Goal: Task Accomplishment & Management: Use online tool/utility

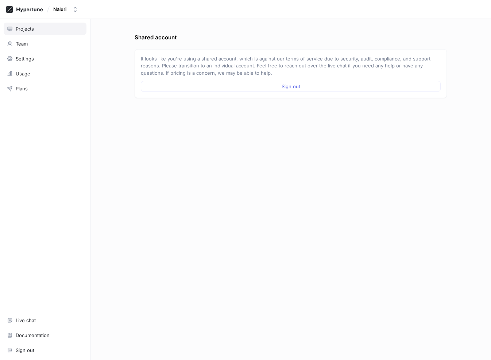
click at [39, 34] on div "Projects" at bounding box center [45, 29] width 83 height 12
click at [34, 28] on div "Projects" at bounding box center [45, 29] width 76 height 6
click at [46, 36] on div "Projects Team Settings Usage Plans Live chat Documentation Sign out" at bounding box center [45, 189] width 90 height 341
click at [34, 30] on div "Projects" at bounding box center [45, 29] width 76 height 6
click at [25, 31] on div "Projects" at bounding box center [25, 29] width 18 height 6
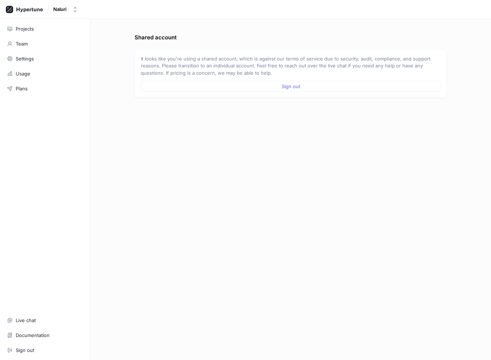
click at [25, 31] on div "Projects" at bounding box center [25, 29] width 18 height 6
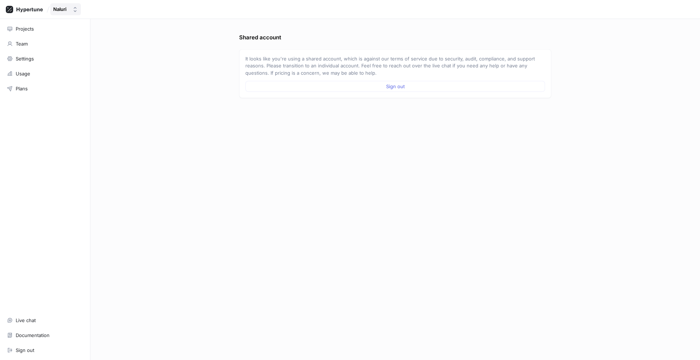
click at [68, 10] on div "Naluri" at bounding box center [61, 9] width 16 height 6
click at [72, 74] on span "Naluri Engineering" at bounding box center [98, 73] width 66 height 6
click at [26, 26] on div "Projects" at bounding box center [25, 29] width 18 height 6
click at [27, 30] on div "Projects" at bounding box center [25, 29] width 18 height 6
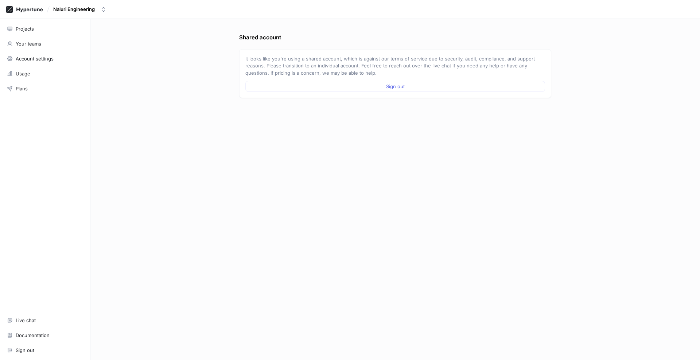
click at [27, 30] on div "Projects" at bounding box center [25, 29] width 18 height 6
click at [35, 29] on div "Projects" at bounding box center [45, 29] width 76 height 6
click at [71, 12] on div "Naluri Engineering" at bounding box center [74, 9] width 42 height 6
click at [77, 50] on span "Naluri" at bounding box center [98, 50] width 66 height 6
click at [315, 100] on button "Continue" at bounding box center [395, 101] width 300 height 11
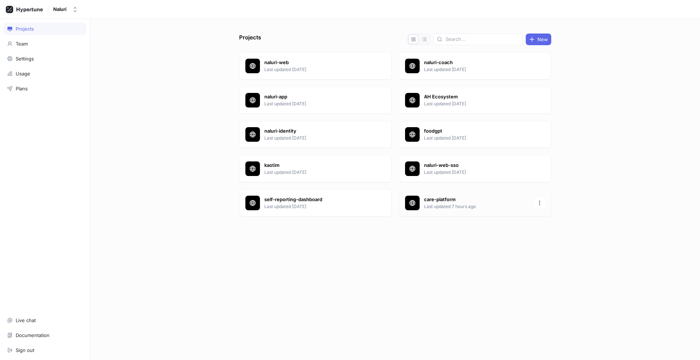
click at [434, 202] on p "care-platform" at bounding box center [477, 199] width 106 height 7
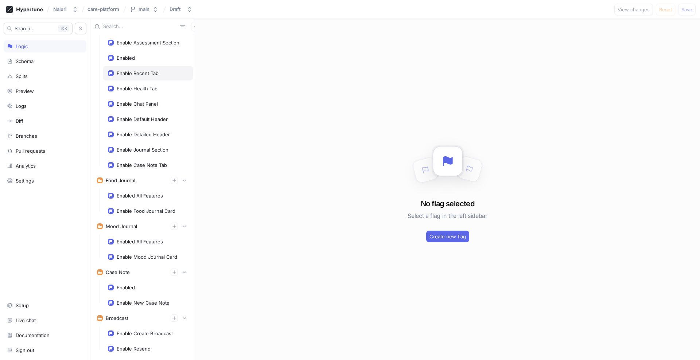
scroll to position [187, 0]
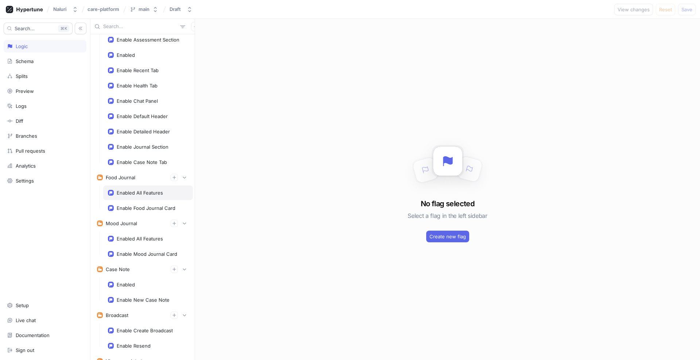
click at [158, 196] on div "Enabled All Features" at bounding box center [140, 193] width 46 height 6
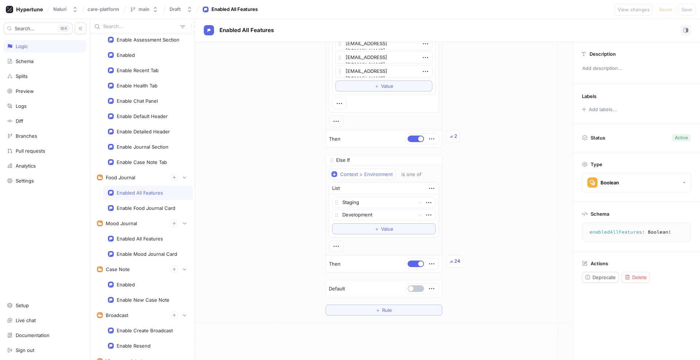
scroll to position [215, 0]
click at [140, 207] on div "Enable Food Journal Card" at bounding box center [146, 208] width 59 height 6
type textarea "x"
type textarea "enableFoodJournalCard: Boolean!"
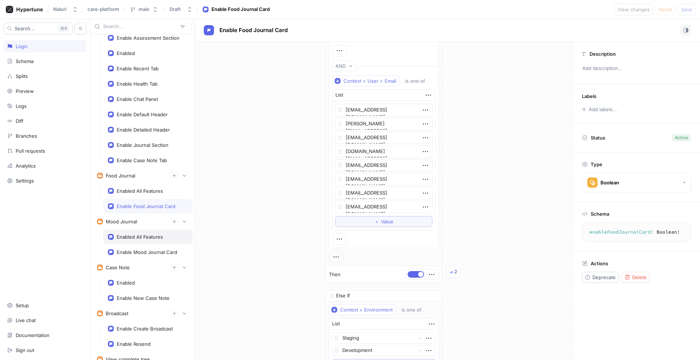
scroll to position [188, 0]
click at [191, 29] on button "button" at bounding box center [195, 26] width 9 height 9
click at [259, 138] on div "Prodcoach Chat Enable Member Chat Enable Support Group Enable Textline Navigati…" at bounding box center [395, 189] width 610 height 341
click at [491, 31] on rect "button" at bounding box center [686, 30] width 1 height 4
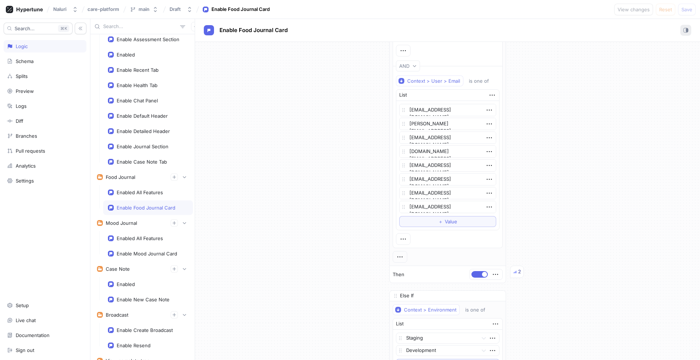
click at [491, 31] on rect "button" at bounding box center [686, 30] width 1 height 4
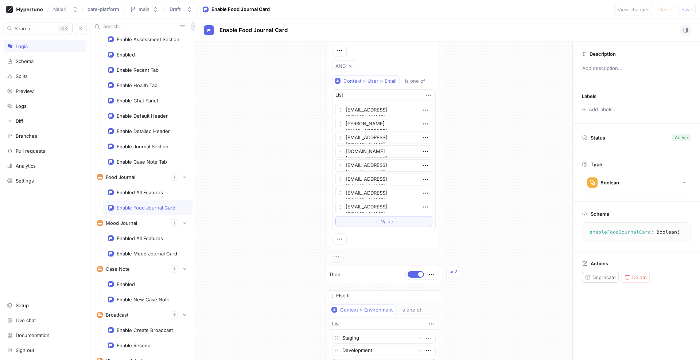
click at [191, 26] on button "button" at bounding box center [195, 26] width 9 height 9
click at [83, 28] on button "button" at bounding box center [81, 29] width 12 height 12
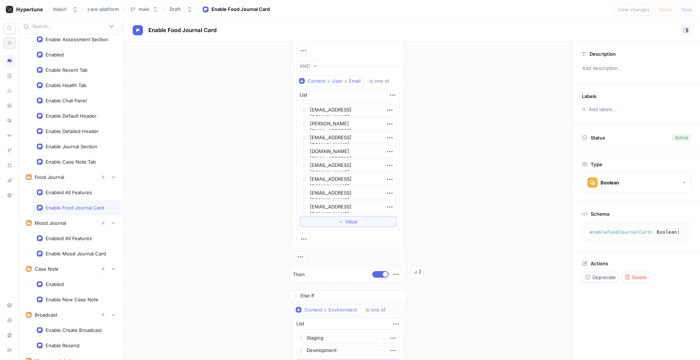
click at [12, 43] on button "button" at bounding box center [10, 43] width 12 height 12
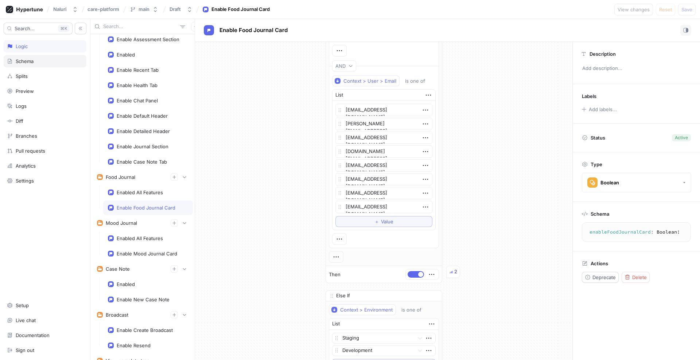
click at [37, 66] on div "Schema" at bounding box center [45, 61] width 83 height 12
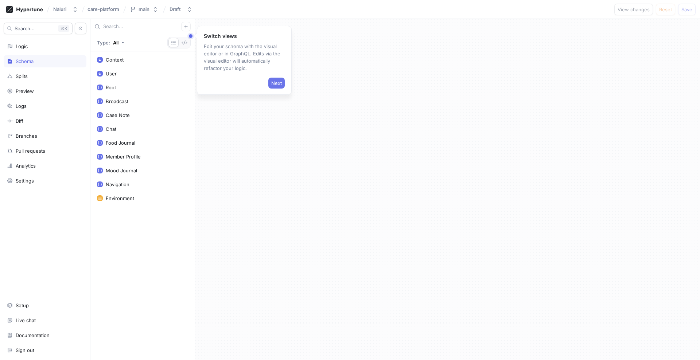
click at [269, 80] on button "Next" at bounding box center [276, 83] width 16 height 11
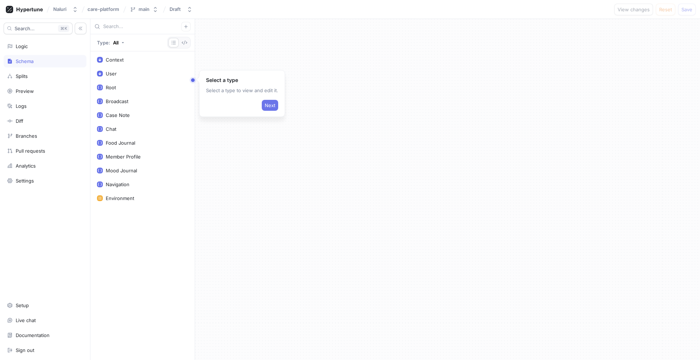
click at [265, 108] on span "Next" at bounding box center [270, 105] width 11 height 4
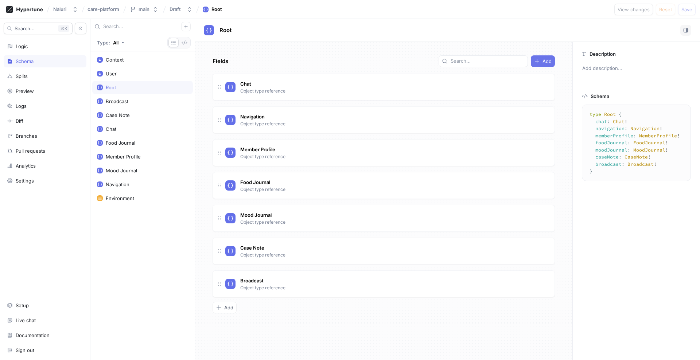
click at [491, 61] on span "Add" at bounding box center [547, 61] width 9 height 4
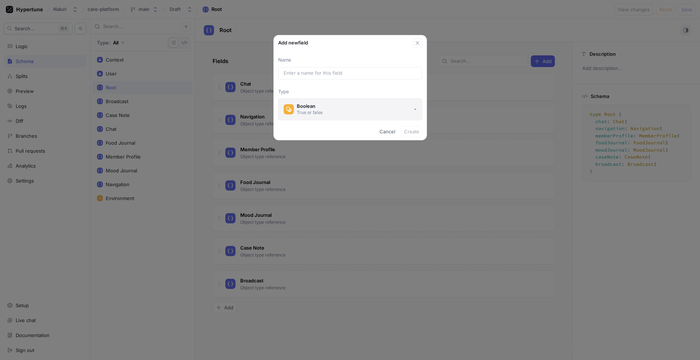
click at [357, 107] on button "Boolean True or false" at bounding box center [350, 109] width 144 height 22
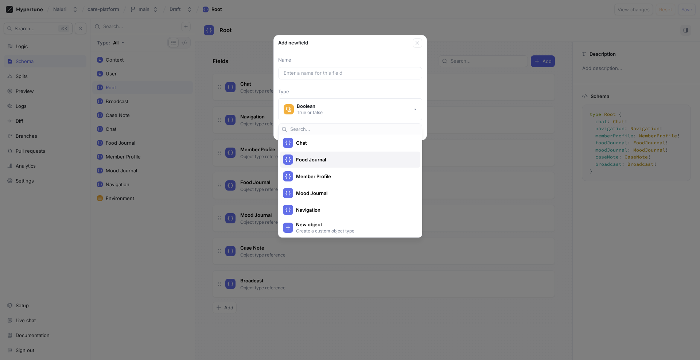
scroll to position [240, 0]
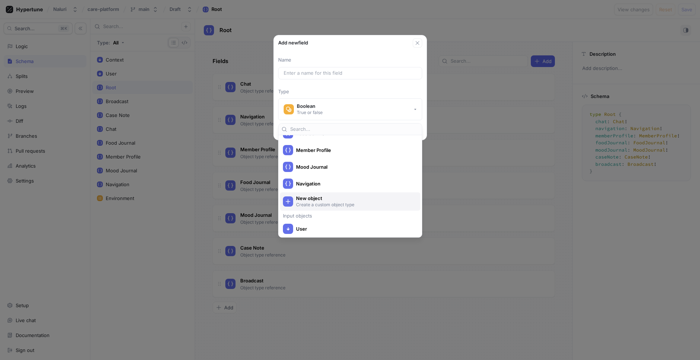
click at [325, 202] on p "Create a custom object type" at bounding box center [354, 205] width 117 height 6
type textarea "x"
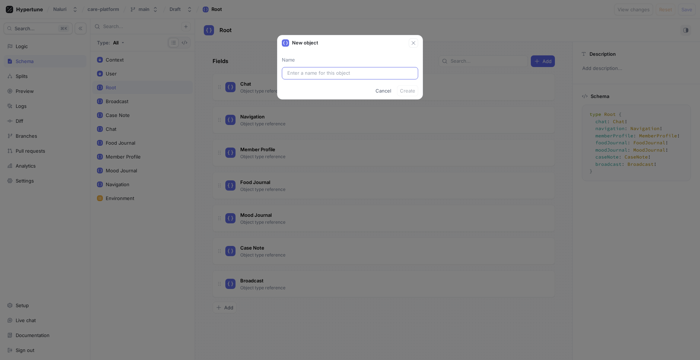
click at [330, 73] on input "text" at bounding box center [349, 73] width 125 height 7
type input "We"
type input "Wei"
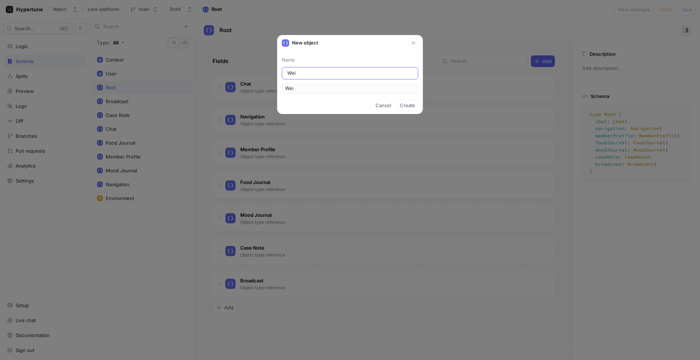
type input "[PERSON_NAME]"
type input "Wei"
type input "Weig"
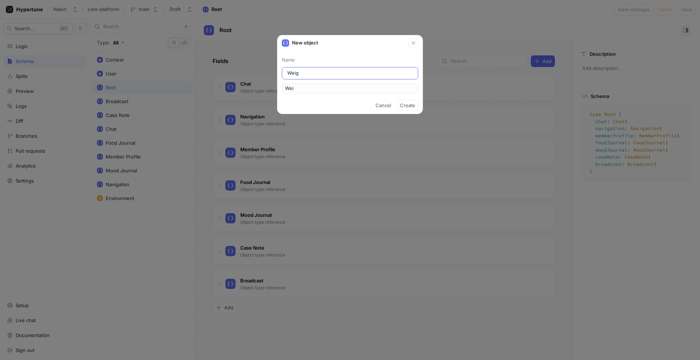
type input "Weig"
type input "Weigh"
type input "Weight"
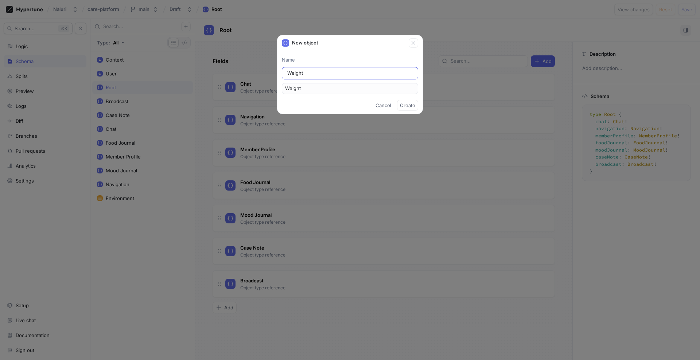
type input "Weight J"
type input "WeightJ"
type input "Weight Jo"
type input "WeightJo"
type input "Weight Jou"
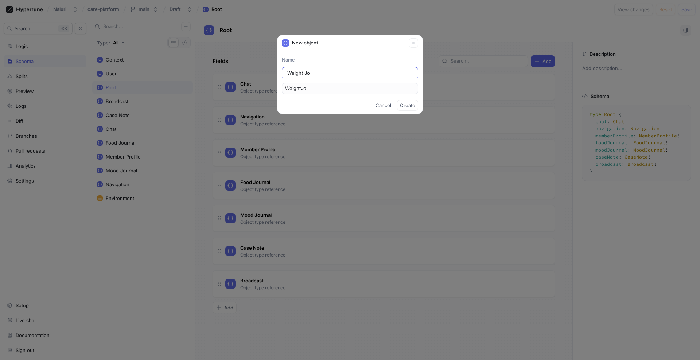
type input "WeightJou"
type input "Weight Jour"
type input "WeightJour"
type input "Weight Journ"
type input "WeightJourn"
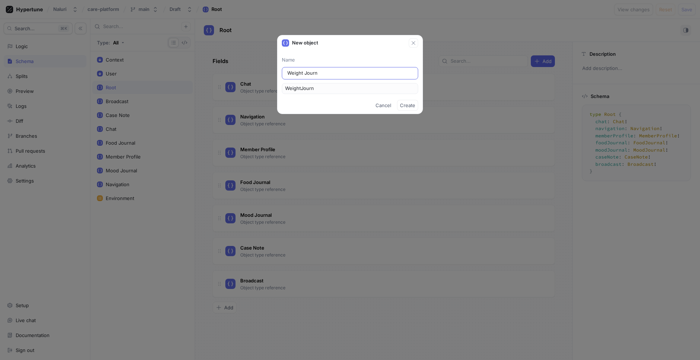
type input "Weight Journa"
type input "WeightJourna"
type input "Weight Journal"
type input "WeightJournal"
type input "Weight Journal"
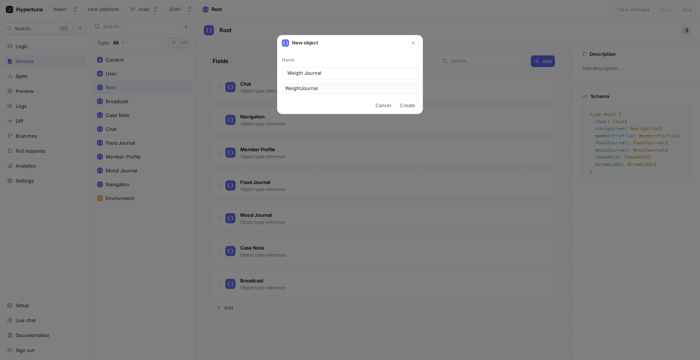
click at [331, 100] on div "Cancel Create" at bounding box center [350, 105] width 145 height 17
click at [404, 109] on button "Create" at bounding box center [407, 105] width 21 height 11
type textarea "x"
type textarea "type WeightJournal"
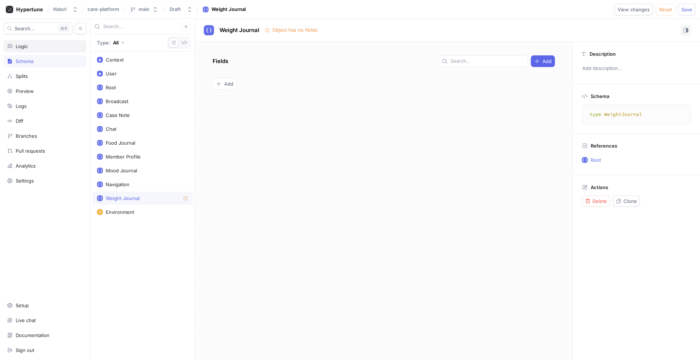
click at [29, 47] on div "Logic" at bounding box center [45, 46] width 76 height 6
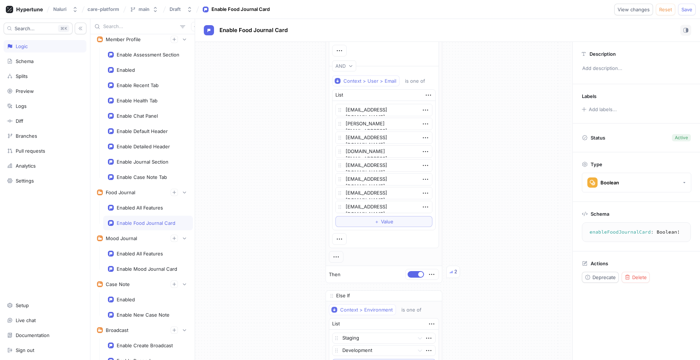
type textarea "x"
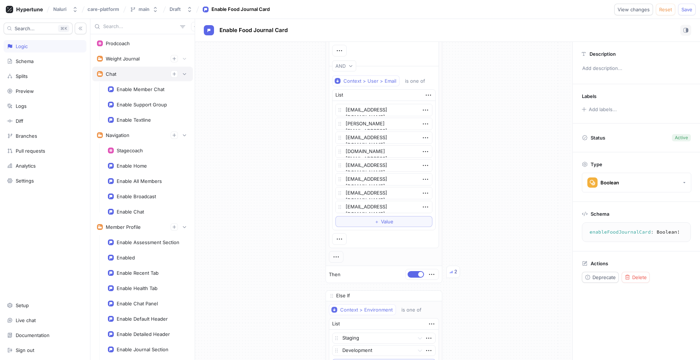
drag, startPoint x: 143, startPoint y: 61, endPoint x: 139, endPoint y: 67, distance: 7.0
click at [139, 67] on div "Prodcoach Weight Journal Chat Enable Member Chat Enable Support Group Enable Te…" at bounding box center [142, 197] width 104 height 326
click at [139, 59] on div "Weight Journal" at bounding box center [123, 59] width 34 height 6
type textarea "weightJournal: WeightJournal!"
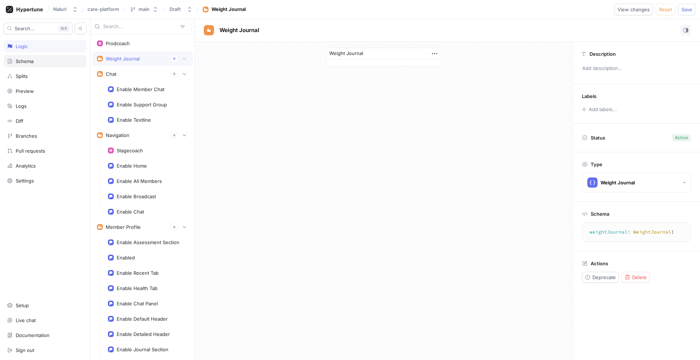
click at [54, 58] on div "Schema" at bounding box center [45, 61] width 83 height 12
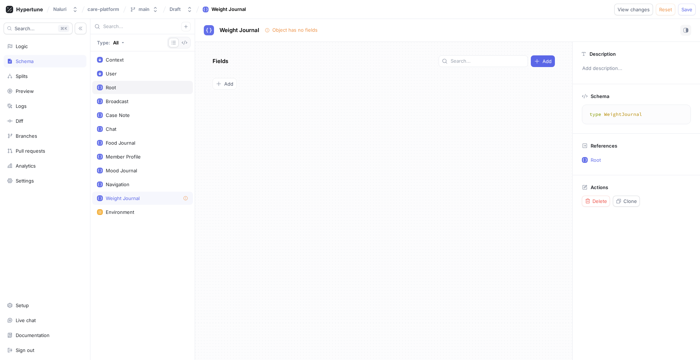
drag, startPoint x: 127, startPoint y: 197, endPoint x: 126, endPoint y: 94, distance: 102.9
click at [126, 94] on div "Context User Root Broadcast Case Note Chat Food Journal Member Profile Mood Jou…" at bounding box center [142, 205] width 104 height 309
click at [38, 47] on div "Logic" at bounding box center [45, 46] width 76 height 6
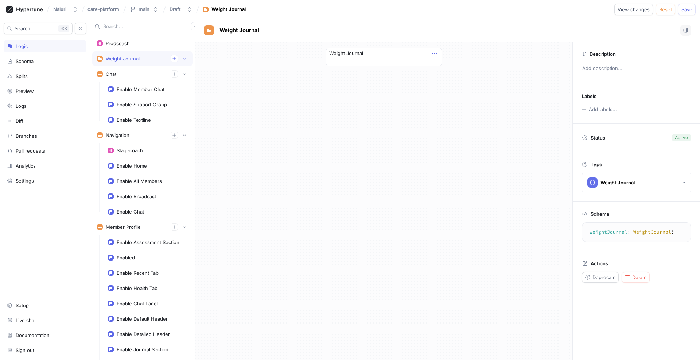
click at [435, 52] on icon "button" at bounding box center [435, 54] width 8 height 8
drag, startPoint x: 117, startPoint y: 59, endPoint x: 120, endPoint y: 186, distance: 126.6
click at [120, 186] on div "Prodcoach Weight Journal Chat Enable Member Chat Enable Support Group Enable Te…" at bounding box center [142, 197] width 104 height 326
click at [123, 46] on div "Prodcoach" at bounding box center [142, 43] width 101 height 15
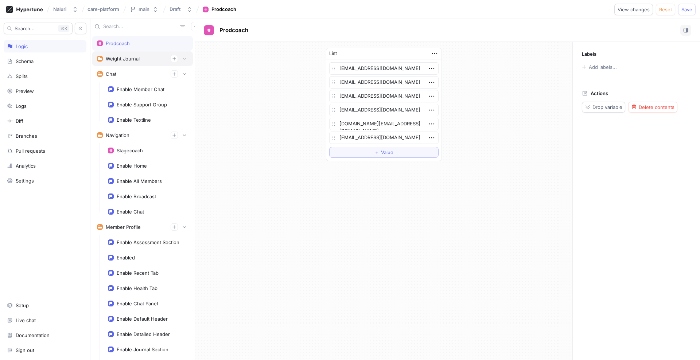
click at [123, 55] on div "Weight Journal" at bounding box center [142, 58] width 91 height 7
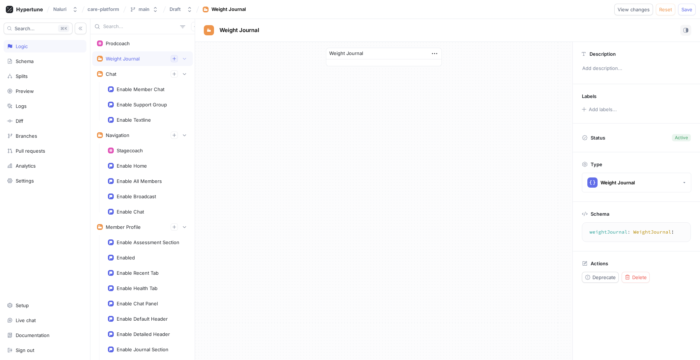
click at [172, 58] on icon "button" at bounding box center [174, 59] width 4 height 4
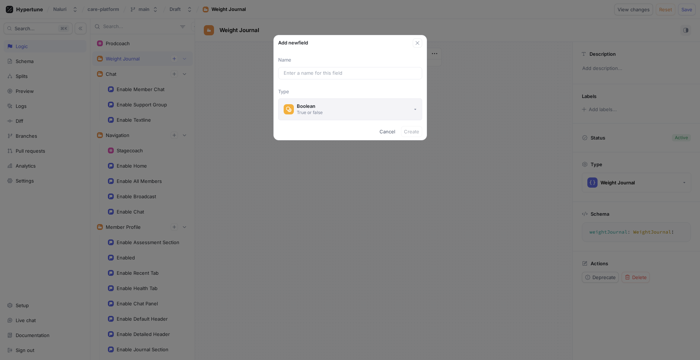
click at [364, 117] on button "Boolean True or false" at bounding box center [350, 109] width 144 height 22
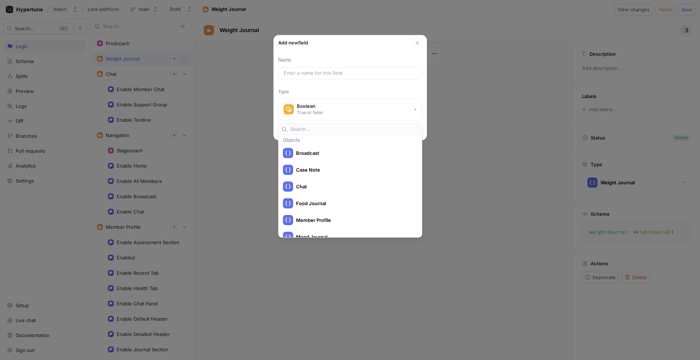
scroll to position [171, 0]
click at [225, 196] on div "Add new field Name Type Boolean True or false Cancel Create" at bounding box center [350, 180] width 700 height 360
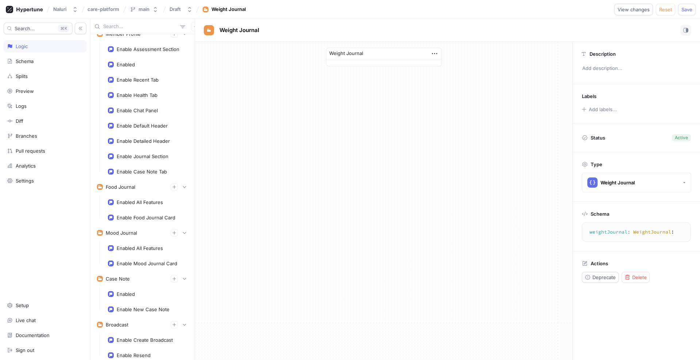
scroll to position [209, 0]
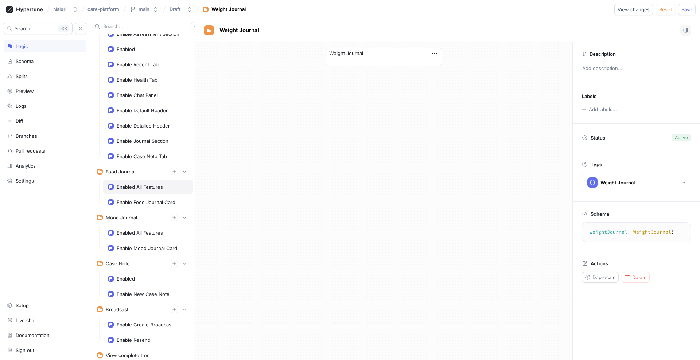
click at [148, 187] on div "Enabled All Features" at bounding box center [140, 187] width 46 height 6
type textarea "x"
type textarea "enabledAllFeatures: Boolean!"
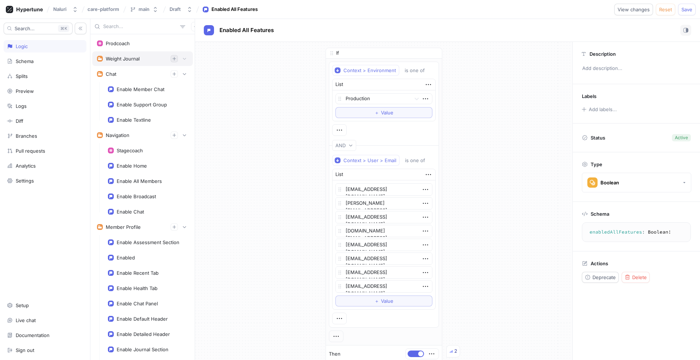
click at [173, 59] on icon "button" at bounding box center [174, 59] width 4 height 4
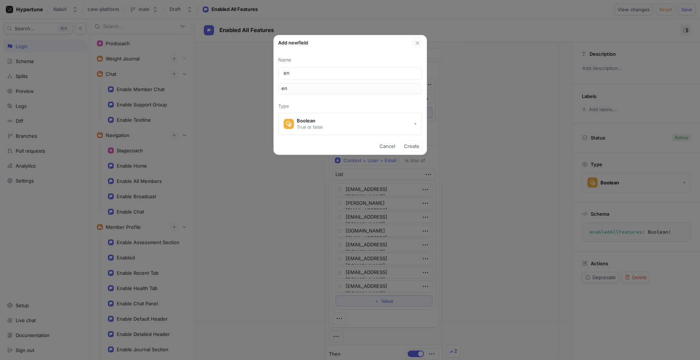
type input "ena"
type input "en"
type input "e"
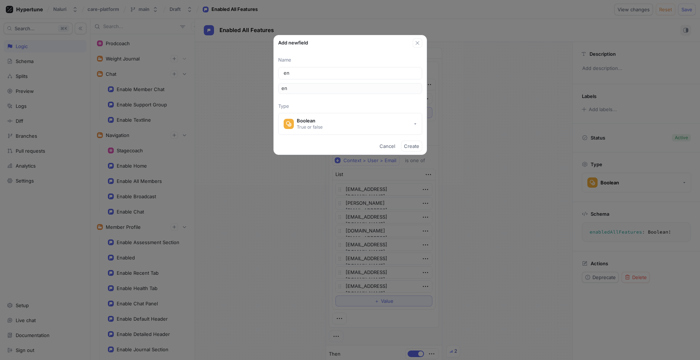
type input "e"
type input "En"
type input "en"
type input "Ena"
type input "ena"
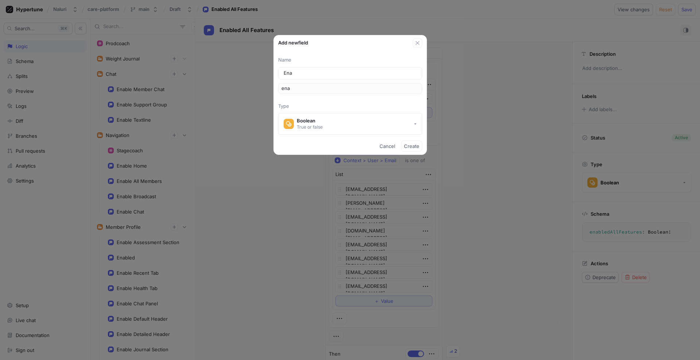
type input "Enab"
type input "enab"
type input "Enabl"
type input "enabl"
type input "Enable"
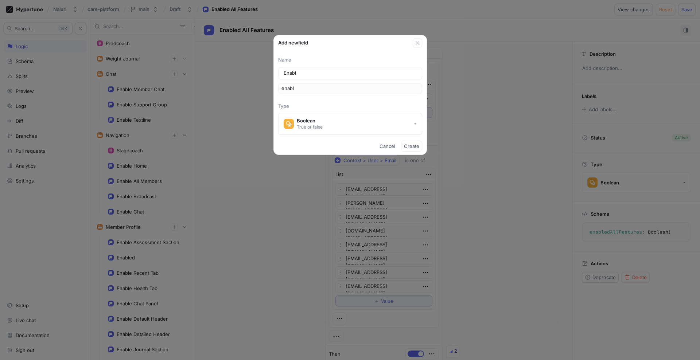
type input "enable"
type input "Enable A"
type input "enableA"
type input "Enable Al"
type input "enableAl"
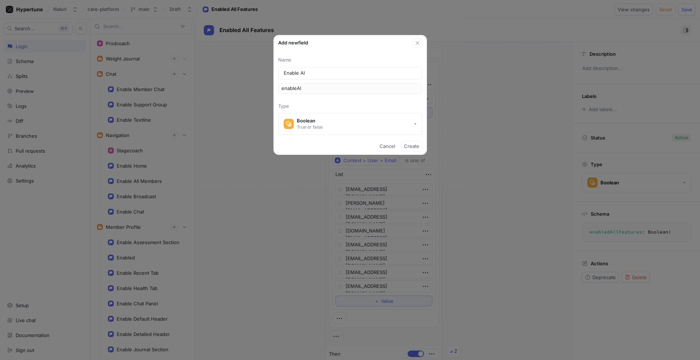
type input "Enable All"
type input "enableAll"
type input "Enable All F"
type input "enableAllF"
type input "Enable All Fe"
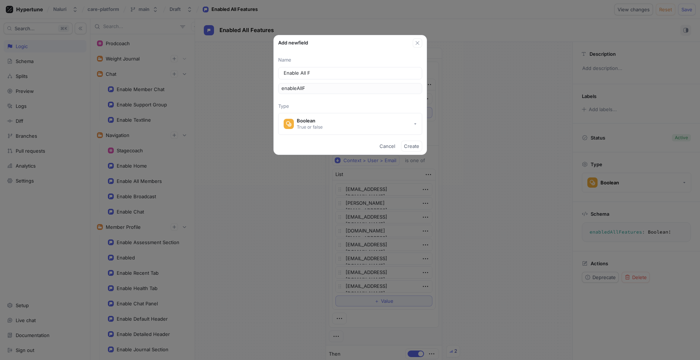
type input "enableAllFe"
type input "Enable All Fea"
type input "enableAllFea"
type input "Enable All Feat"
type input "enableAllFeat"
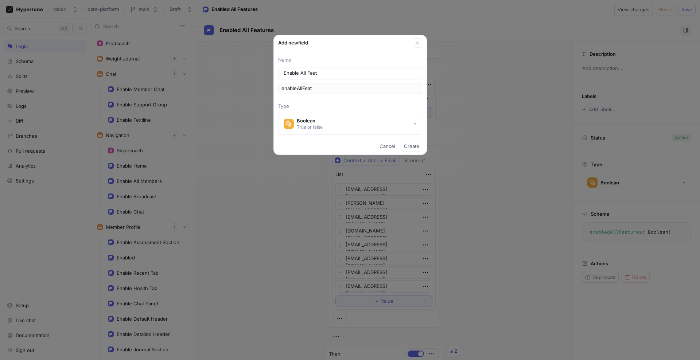
type input "Enable All Featu"
type input "enableAllFeatu"
type input "Enable All Featur"
type input "enableAllFeatur"
type input "Enable All Feature"
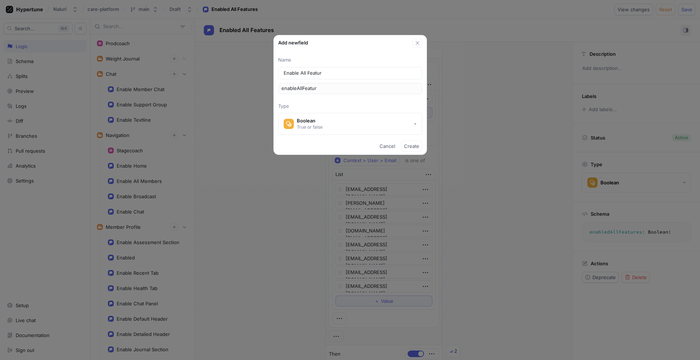
type input "enableAllFeature"
type input "Enable All Features"
type input "enableAllFeatures"
drag, startPoint x: 395, startPoint y: 40, endPoint x: 327, endPoint y: 63, distance: 71.4
click at [327, 63] on div "Add new field Name Enable All Features enableAllFeatures Type Boolean True or f…" at bounding box center [351, 95] width 154 height 120
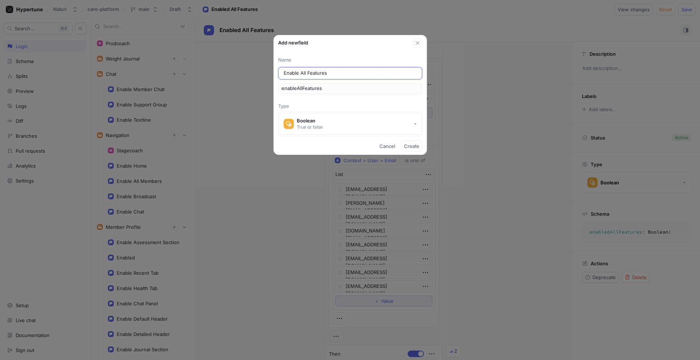
click at [295, 75] on input "Enable All Features" at bounding box center [350, 73] width 133 height 7
click at [297, 72] on input "Enable All Features" at bounding box center [350, 73] width 133 height 7
type input "Enabled All Features"
type input "enabledAllFeatures"
type input "Enabled All Features"
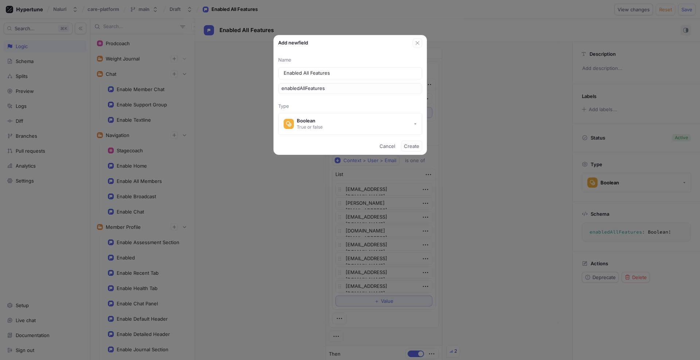
click at [392, 103] on p "Type" at bounding box center [350, 106] width 144 height 7
click at [409, 146] on span "Create" at bounding box center [411, 146] width 15 height 4
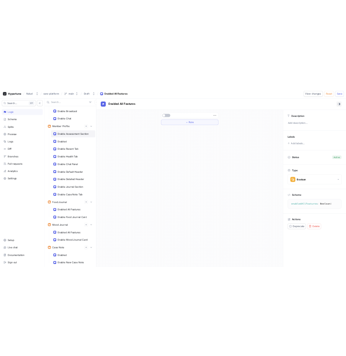
scroll to position [168, 0]
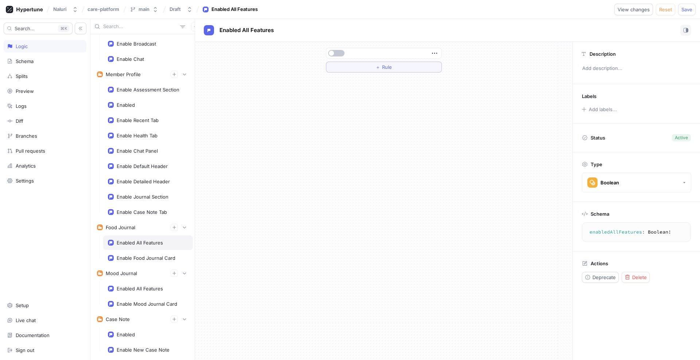
click at [135, 243] on div "Enabled All Features" at bounding box center [140, 243] width 46 height 6
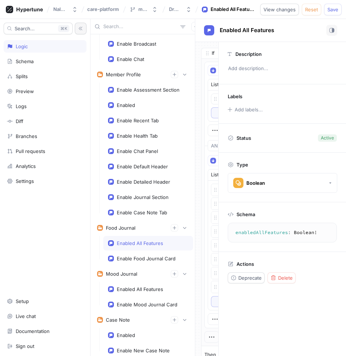
click at [77, 28] on button "button" at bounding box center [81, 29] width 12 height 12
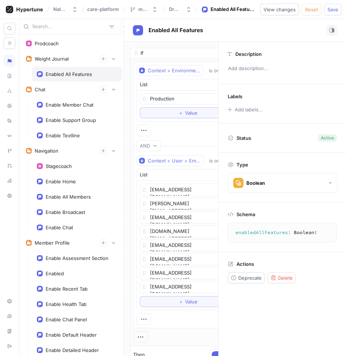
click at [86, 73] on div "Enabled All Features" at bounding box center [69, 74] width 46 height 6
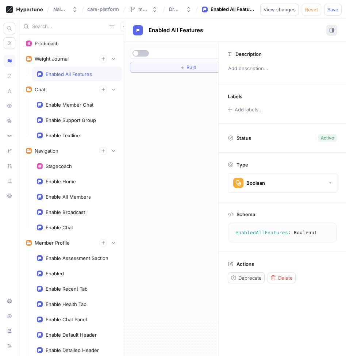
click at [330, 29] on icon "button" at bounding box center [331, 30] width 5 height 5
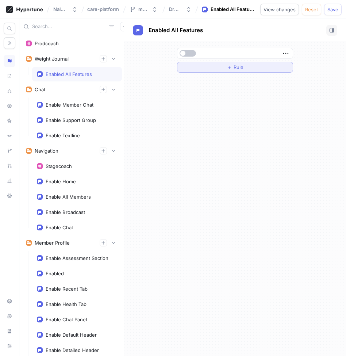
click at [260, 69] on button "＋ Rule" at bounding box center [235, 67] width 116 height 11
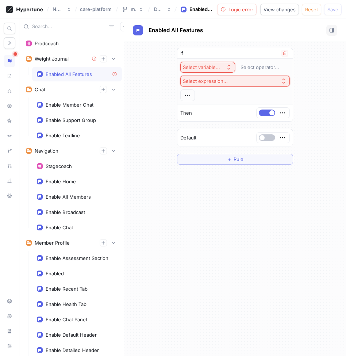
click at [222, 67] on div "Select variable..." at bounding box center [203, 67] width 40 height 6
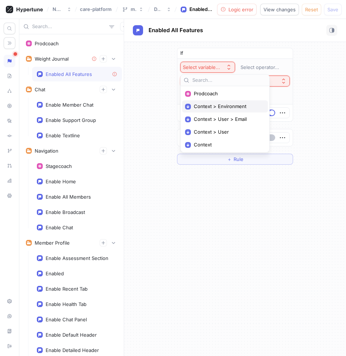
click at [219, 105] on span "Context > Environment" at bounding box center [227, 106] width 67 height 6
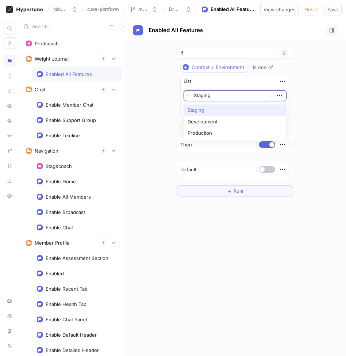
click at [230, 94] on div at bounding box center [228, 96] width 68 height 9
click at [224, 130] on div "Production" at bounding box center [235, 133] width 102 height 12
click at [190, 129] on icon "button" at bounding box center [187, 127] width 8 height 8
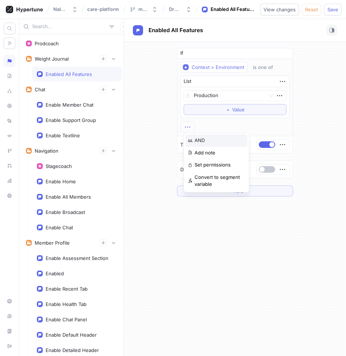
click at [194, 138] on p "AND" at bounding box center [199, 140] width 10 height 7
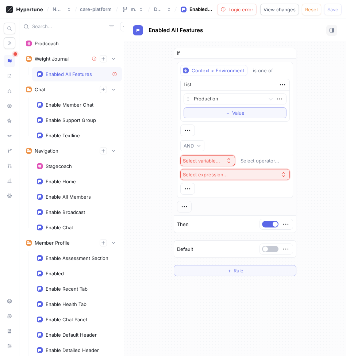
click at [213, 160] on div "Select variable..." at bounding box center [201, 161] width 37 height 6
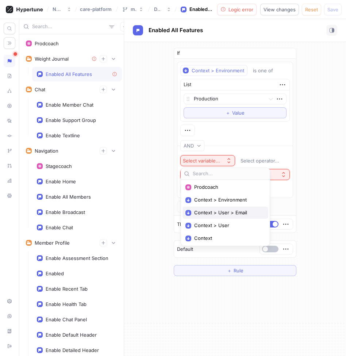
click at [220, 208] on div "Context > User > Email" at bounding box center [225, 212] width 86 height 12
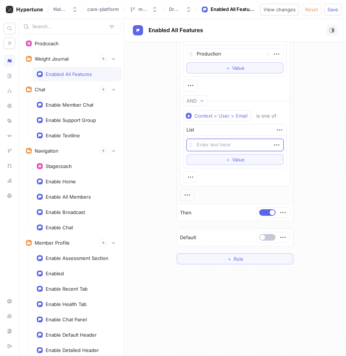
scroll to position [49, 0]
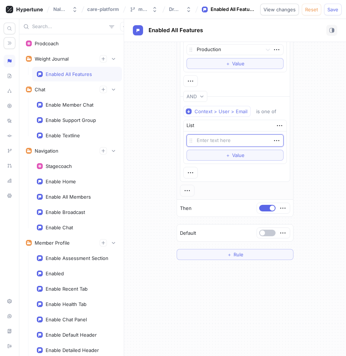
type textarea "x"
type textarea "d"
type textarea "x"
type textarea "di"
type textarea "x"
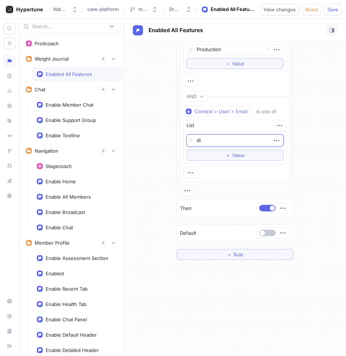
type textarea "die"
type textarea "x"
type textarea "diet"
type textarea "x"
type textarea "diet."
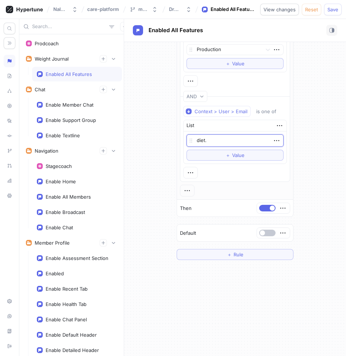
type textarea "x"
type textarea "diet.t"
type textarea "x"
type textarea "diet.te"
type textarea "x"
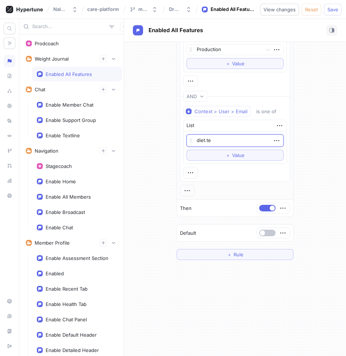
type textarea "diet.tes"
type textarea "x"
type textarea "diet.test"
type textarea "x"
type textarea "diet.test@"
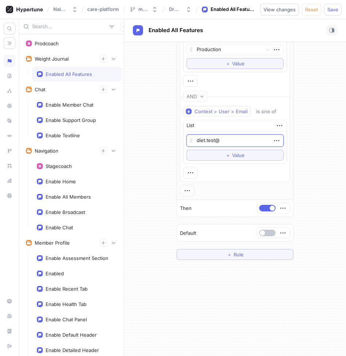
type textarea "x"
type textarea "diet.test@m"
type textarea "x"
type textarea "diet.test@ma"
type textarea "x"
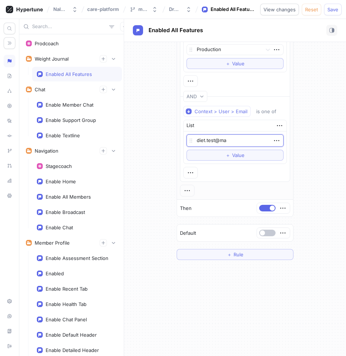
type textarea "diet.test@mai"
type textarea "x"
type textarea "diet.test@mail"
type textarea "x"
type textarea "diet.test@maild"
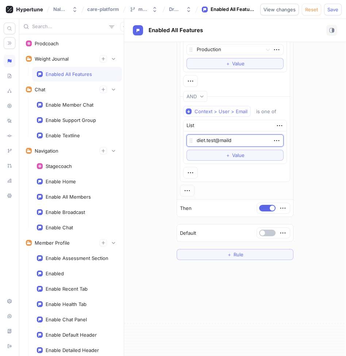
type textarea "x"
type textarea "diet.test@maildro"
type textarea "x"
type textarea "diet.test@maildrop"
type textarea "x"
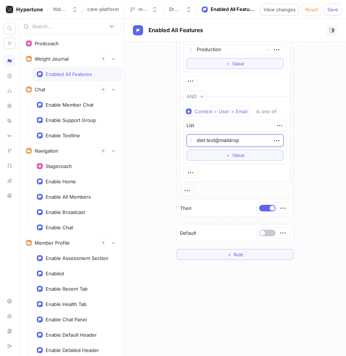
type textarea "diet.test@maildrop."
type textarea "x"
type textarea "diet.test@maildrop.c"
type textarea "x"
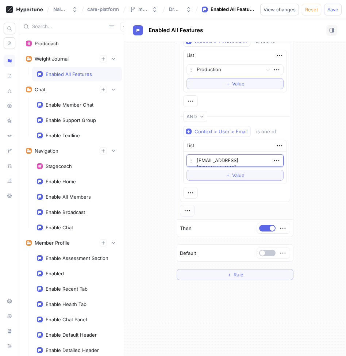
scroll to position [30, 0]
type textarea "[EMAIL_ADDRESS][DOMAIN_NAME]"
click at [276, 159] on icon "button" at bounding box center [276, 159] width 5 height 1
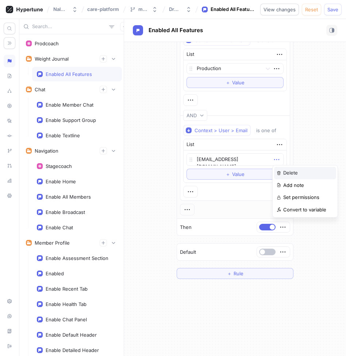
click at [282, 169] on div "Delete" at bounding box center [305, 173] width 62 height 12
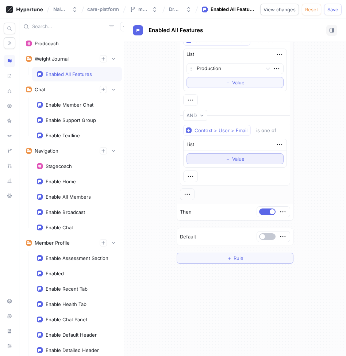
click at [270, 159] on button "＋ Value" at bounding box center [234, 158] width 97 height 11
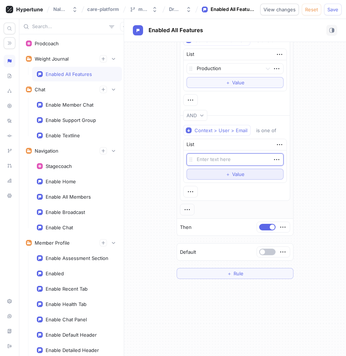
type textarea "x"
type textarea "s"
click at [275, 159] on icon "button" at bounding box center [276, 159] width 8 height 8
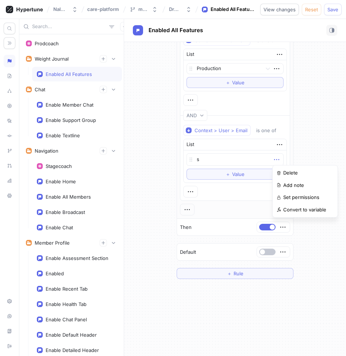
click at [278, 158] on icon "button" at bounding box center [276, 159] width 8 height 8
click at [278, 144] on icon "button" at bounding box center [279, 144] width 8 height 8
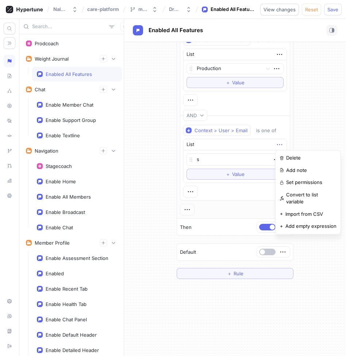
click at [240, 159] on div "List s To pick up a draggable item, press the space bar. While dragging, use th…" at bounding box center [235, 161] width 104 height 44
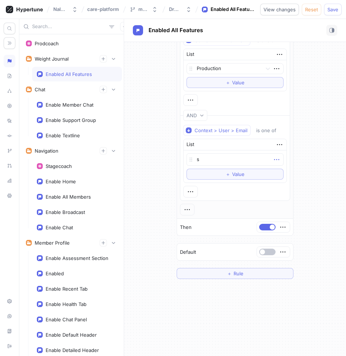
click at [275, 159] on icon "button" at bounding box center [276, 159] width 8 height 8
click at [290, 175] on p "Delete" at bounding box center [290, 172] width 15 height 7
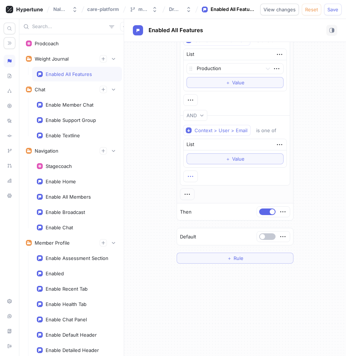
click at [193, 173] on icon "button" at bounding box center [190, 176] width 8 height 8
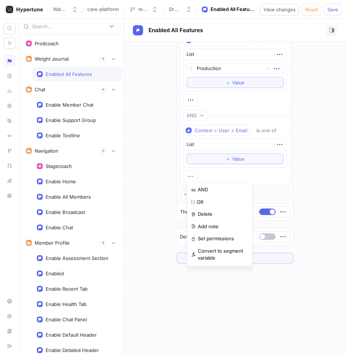
click at [193, 173] on icon "button" at bounding box center [190, 176] width 8 height 8
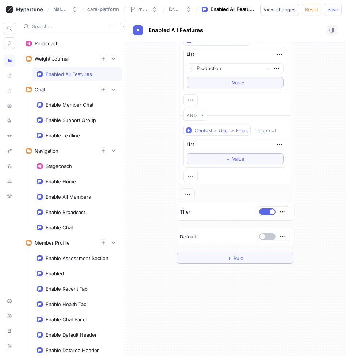
click at [190, 173] on icon "button" at bounding box center [190, 176] width 8 height 8
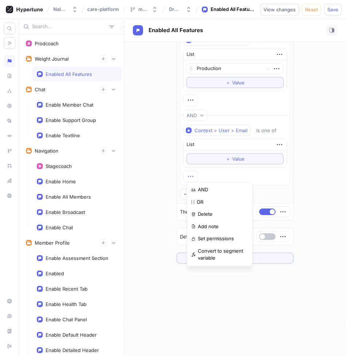
click at [233, 173] on div "Context > User > Email is one of List ＋ Value" at bounding box center [235, 153] width 104 height 57
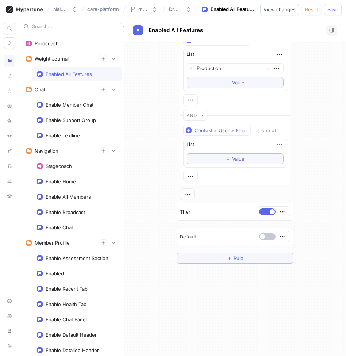
click at [280, 146] on icon "button" at bounding box center [279, 144] width 8 height 8
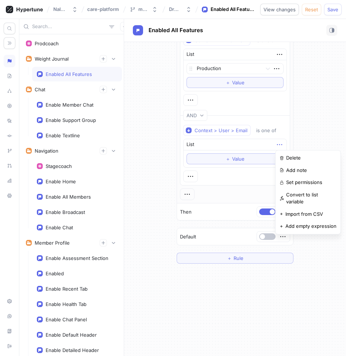
click at [257, 147] on div "List" at bounding box center [234, 144] width 103 height 11
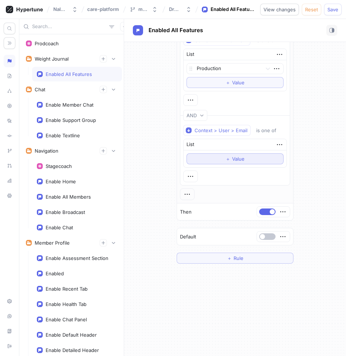
click at [253, 159] on button "＋ Value" at bounding box center [234, 158] width 97 height 11
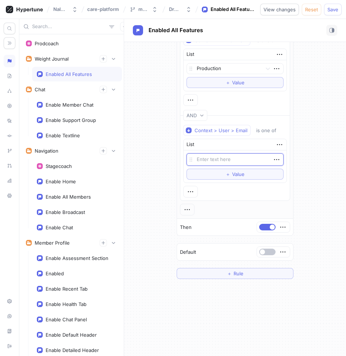
type textarea "x"
type textarea "s"
type textarea "x"
type textarea "sta"
type textarea "x"
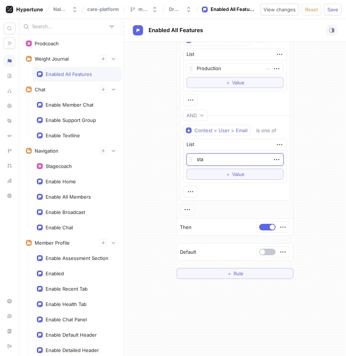
type textarea "stag"
type textarea "x"
type textarea "stag"
type textarea "x"
type textarea "sta"
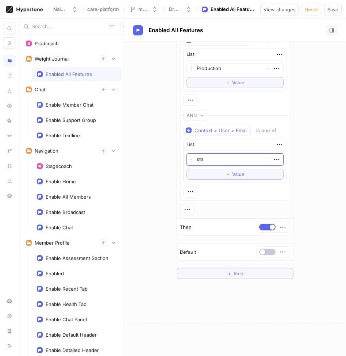
type textarea "x"
type textarea "st"
type textarea "x"
type textarea "s"
type textarea "x"
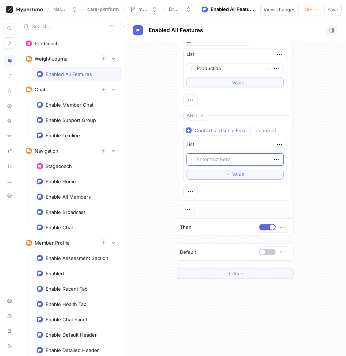
type textarea "x"
type textarea "#"
type textarea "x"
type textarea "#a"
type textarea "x"
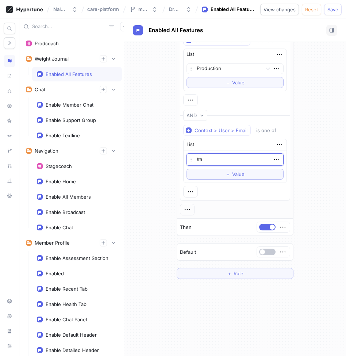
type textarea "#"
type textarea "x"
type textarea "#s"
type textarea "x"
type textarea "#"
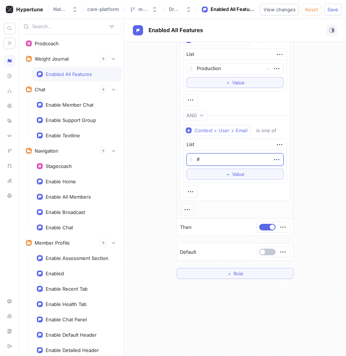
type textarea "x"
click at [278, 146] on icon "button" at bounding box center [279, 144] width 8 height 8
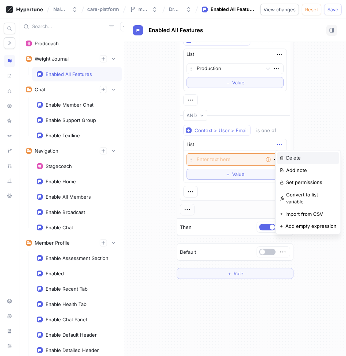
click at [291, 159] on p "Delete" at bounding box center [293, 157] width 15 height 7
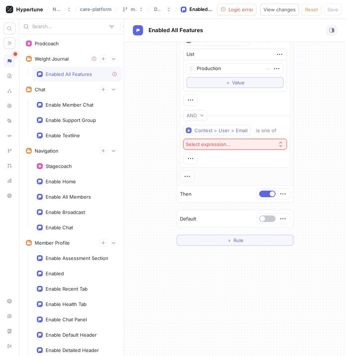
click at [274, 146] on button "Select expression..." at bounding box center [235, 144] width 104 height 11
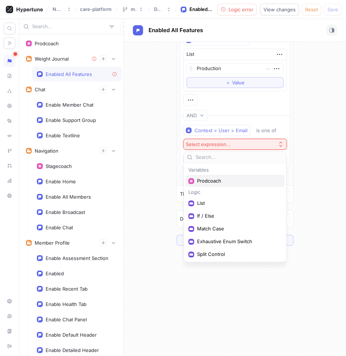
click at [226, 179] on span "Prodcoach" at bounding box center [237, 181] width 81 height 6
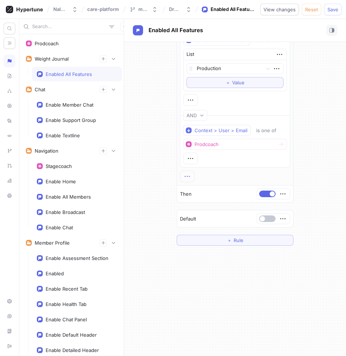
click at [190, 177] on icon "button" at bounding box center [187, 176] width 8 height 8
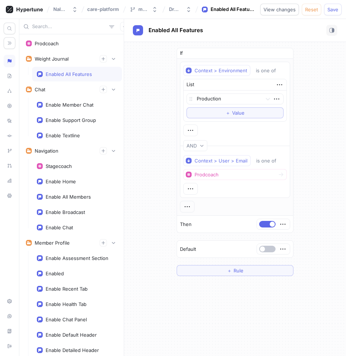
scroll to position [18, 0]
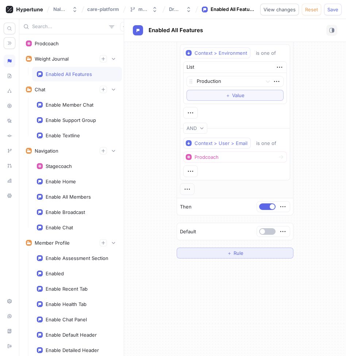
click at [254, 251] on button "＋ Rule" at bounding box center [235, 252] width 117 height 11
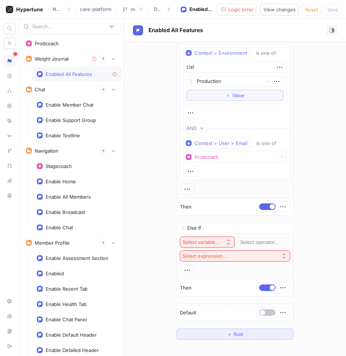
scroll to position [98, 0]
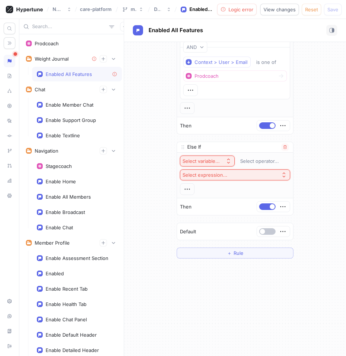
click at [212, 159] on div "Select variable..." at bounding box center [200, 161] width 37 height 6
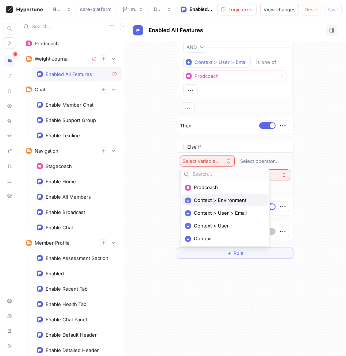
click at [214, 200] on span "Context > Environment" at bounding box center [227, 200] width 67 height 6
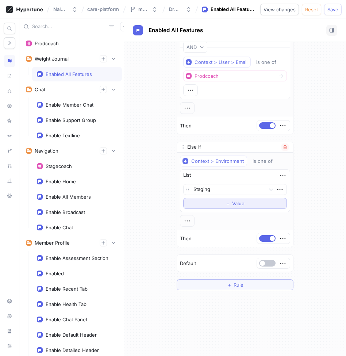
click at [224, 203] on button "＋ Value" at bounding box center [235, 203] width 104 height 11
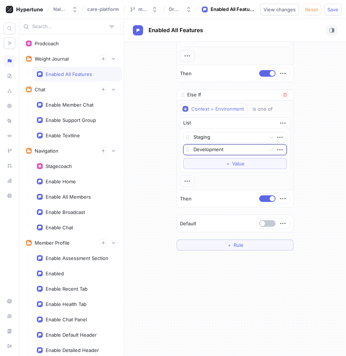
scroll to position [151, 0]
click at [204, 286] on div "If Context > Environment is one of List Production To pick up a draggable item,…" at bounding box center [235, 199] width 222 height 314
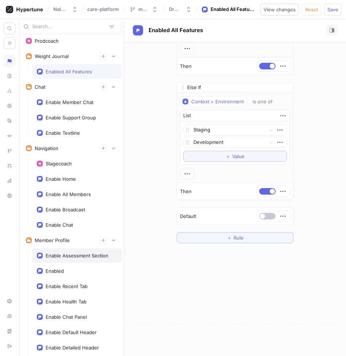
scroll to position [0, 0]
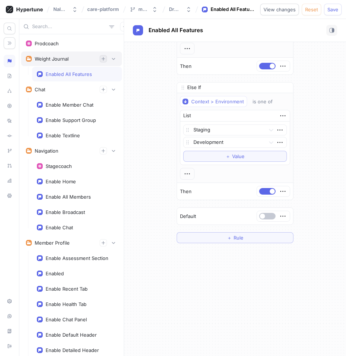
click at [103, 58] on icon "button" at bounding box center [102, 58] width 3 height 3
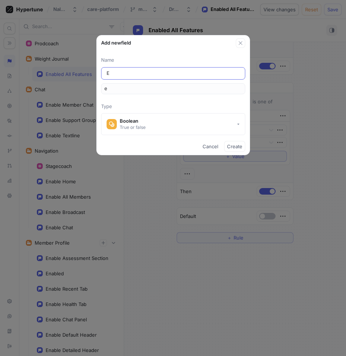
type input "En"
type input "en"
type input "Ena"
type input "ena"
type input "Enab"
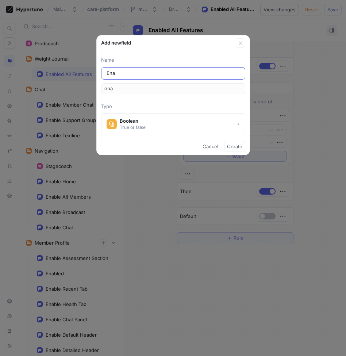
type input "enab"
type input "Enabl"
type input "enabl"
type input "Enable"
type input "enable"
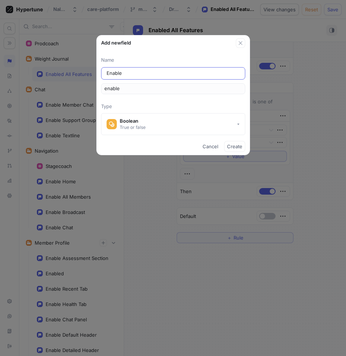
type input "Enabled"
type input "enabled"
type input "Enabled W"
type input "enabledW"
type input "Enabled We"
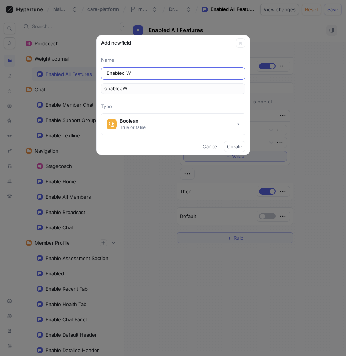
type input "enabledWe"
type input "Enabled Wei"
type input "enabledWei"
type input "Enabled Weig"
type input "enabledWeig"
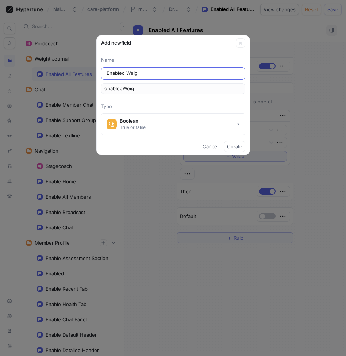
type input "Enabled Weigh"
type input "enabledWeigh"
type input "Enabled Weight"
type input "enabledWeight"
type input "Enabled Weight J"
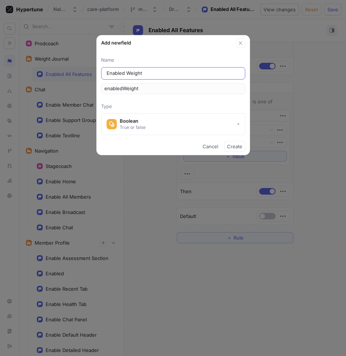
type input "enabledWeightJ"
type input "Enabled Weight Jo"
type input "enabledWeightJo"
type input "Enabled Weight Jou"
type input "enabledWeightJou"
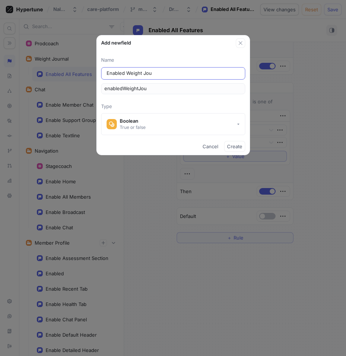
type input "Enabled Weight Jour"
type input "enabledWeightJour"
type input "Enabled Weight Journ"
type input "enabledWeightJourn"
type input "Enabled Weight Journa"
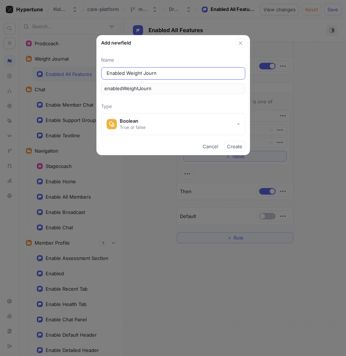
type input "enabledWeightJourna"
type input "Enabled Weight Journal"
type input "enabledWeightJournal"
type input "Enabled Weight Journal C"
type input "enabledWeightJournalC"
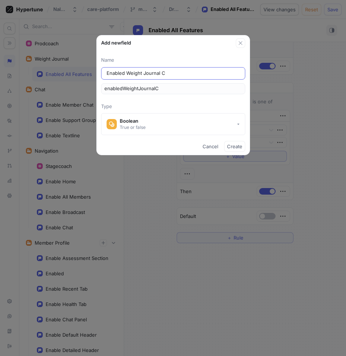
type input "Enabled Weight Journal Ca"
type input "enabledWeightJournalCa"
type input "Enabled Weight Journal Car"
type input "enabledWeightJournalCar"
type input "Enabled Weight Journal Card"
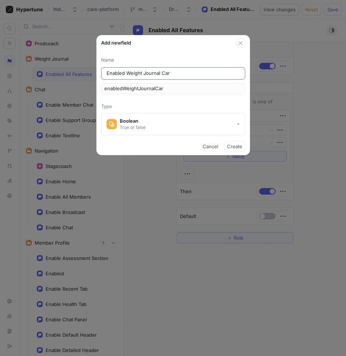
type input "enabledWeightJournalCard"
click at [124, 74] on input "Enabled Weight Journal Card" at bounding box center [173, 73] width 133 height 7
type input "Enable Weight Journal Card"
type input "enableWeightJournalCard"
type input "Enable Weight Journal Card"
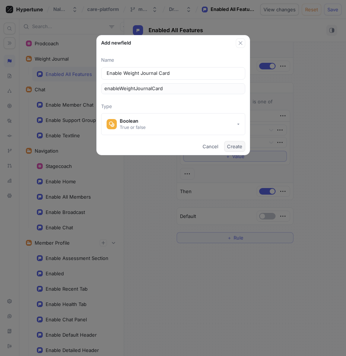
click at [235, 145] on span "Create" at bounding box center [234, 146] width 15 height 4
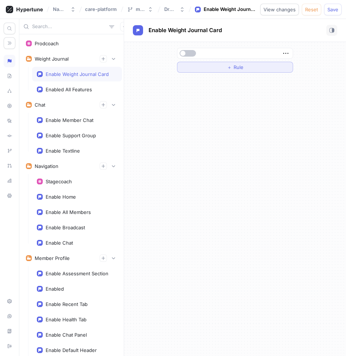
click at [235, 67] on span "Rule" at bounding box center [238, 67] width 10 height 4
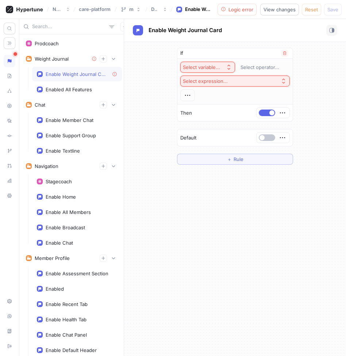
click at [228, 66] on icon "button" at bounding box center [229, 67] width 6 height 6
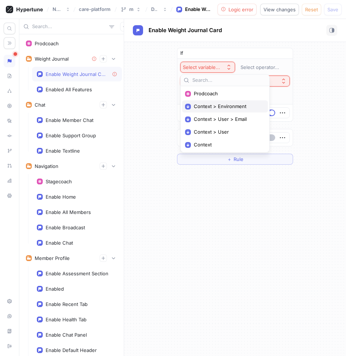
click at [232, 107] on span "Context > Environment" at bounding box center [227, 106] width 67 height 6
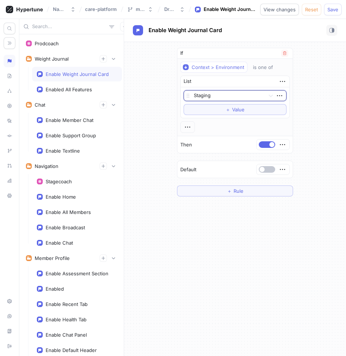
click at [225, 96] on div at bounding box center [228, 96] width 68 height 9
click at [223, 135] on div "Production" at bounding box center [235, 133] width 102 height 12
click at [190, 126] on icon "button" at bounding box center [187, 127] width 8 height 8
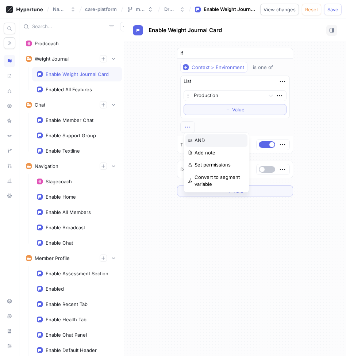
click at [195, 135] on div "&& AND" at bounding box center [216, 140] width 62 height 12
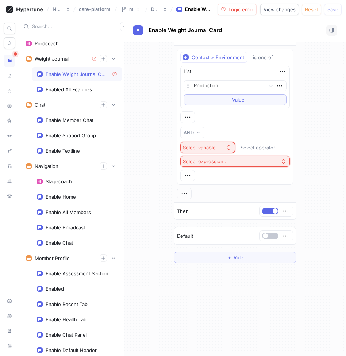
scroll to position [20, 0]
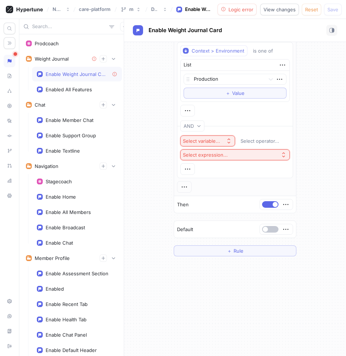
click at [230, 142] on icon "button" at bounding box center [229, 141] width 6 height 6
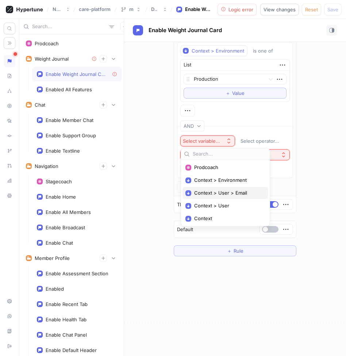
click at [223, 194] on span "Context > User > Email" at bounding box center [227, 193] width 67 height 6
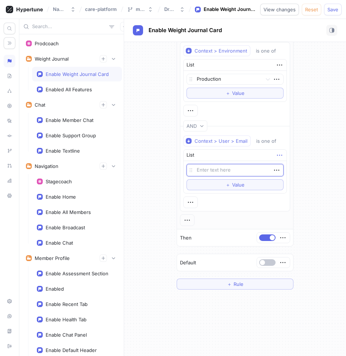
type textarea "x"
click at [278, 153] on icon "button" at bounding box center [279, 155] width 8 height 8
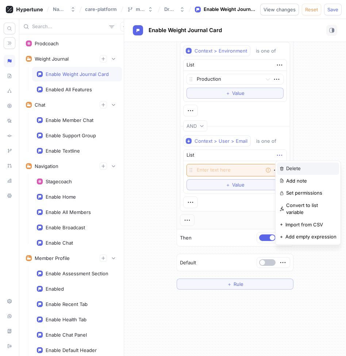
click at [299, 170] on p "Delete" at bounding box center [293, 168] width 15 height 7
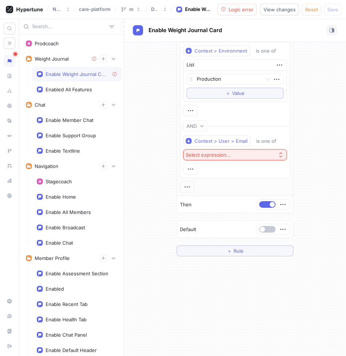
click at [231, 152] on div "Select expression..." at bounding box center [210, 155] width 48 height 6
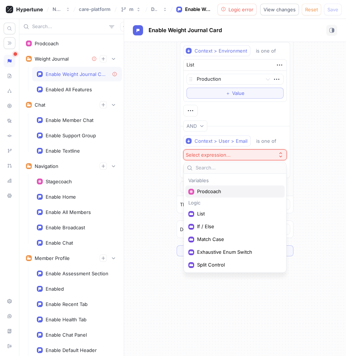
click at [219, 196] on div "Prodcoach" at bounding box center [234, 191] width 99 height 12
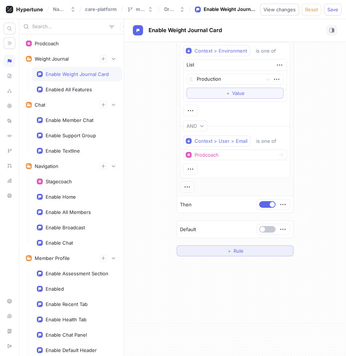
click at [228, 250] on span "＋" at bounding box center [229, 250] width 5 height 4
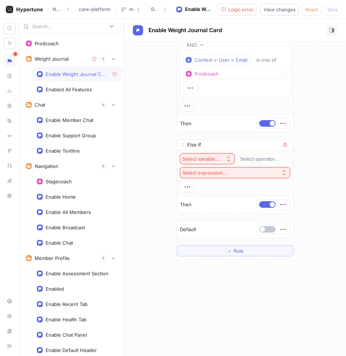
click at [216, 158] on div "Select variable..." at bounding box center [200, 159] width 37 height 6
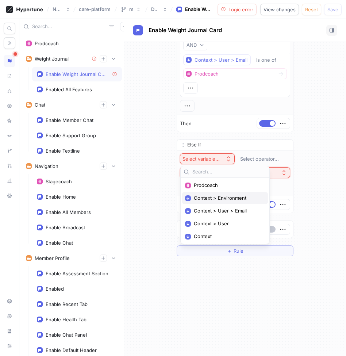
click at [219, 197] on span "Context > Environment" at bounding box center [227, 198] width 67 height 6
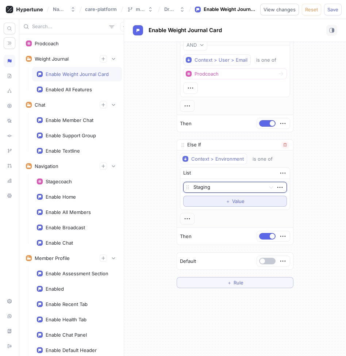
click at [241, 201] on span "Value" at bounding box center [238, 201] width 12 height 4
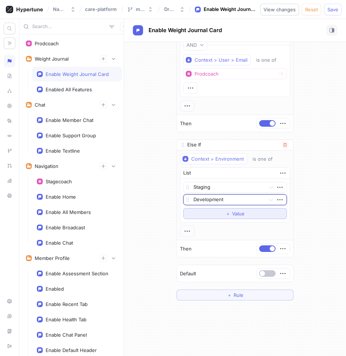
click at [241, 201] on div at bounding box center [227, 200] width 69 height 9
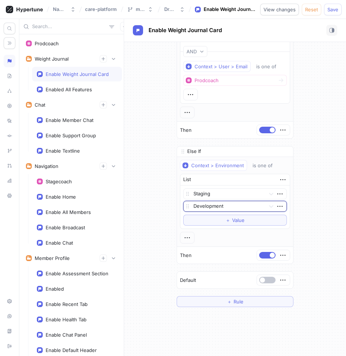
scroll to position [158, 0]
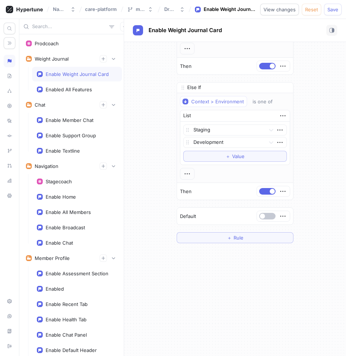
click at [152, 171] on div "If Context > Environment is one of List Production To pick up a draggable item,…" at bounding box center [235, 66] width 222 height 365
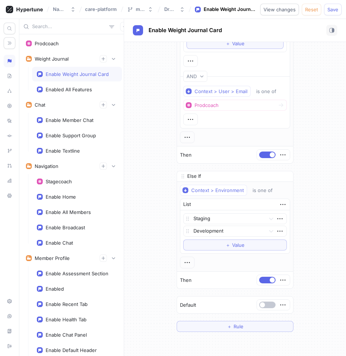
scroll to position [0, 0]
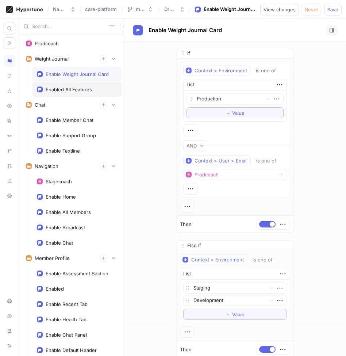
click at [105, 89] on div "Enabled All Features" at bounding box center [77, 89] width 80 height 6
click at [101, 76] on div "Enable Weight Journal Card" at bounding box center [77, 74] width 63 height 6
click at [336, 8] on span "Save" at bounding box center [332, 9] width 11 height 4
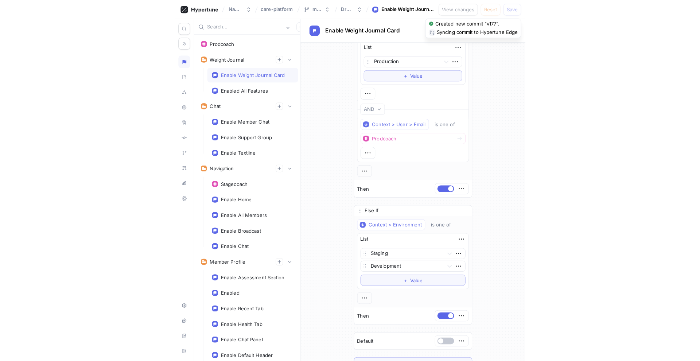
scroll to position [38, 0]
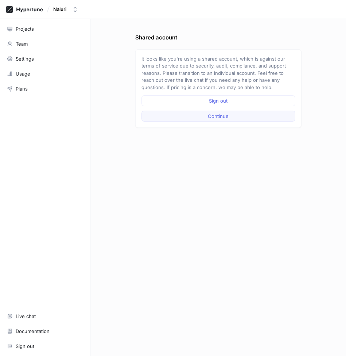
click at [159, 118] on button "Continue" at bounding box center [219, 116] width 154 height 11
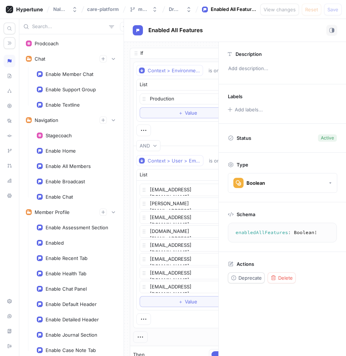
scroll to position [32, 0]
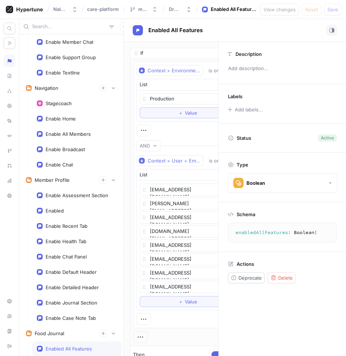
type textarea "x"
click at [331, 29] on icon "button" at bounding box center [331, 30] width 5 height 5
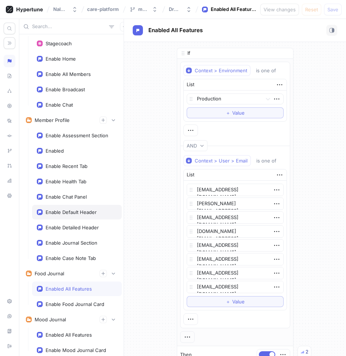
scroll to position [93, 0]
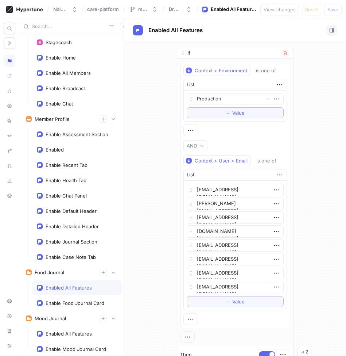
click at [278, 173] on icon "button" at bounding box center [280, 175] width 8 height 8
click at [280, 174] on icon "button" at bounding box center [280, 175] width 8 height 8
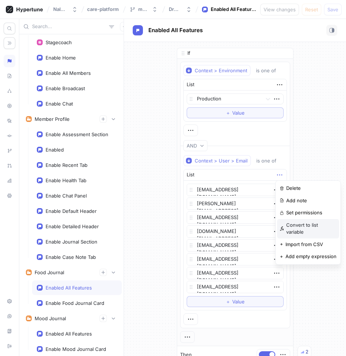
click at [306, 224] on p "Convert to list variable" at bounding box center [311, 228] width 50 height 14
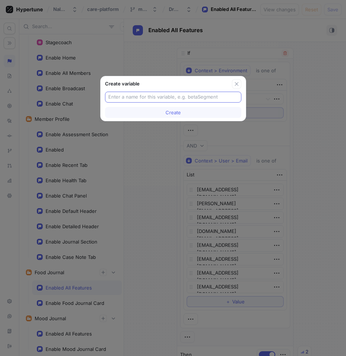
click at [207, 95] on input "text" at bounding box center [173, 96] width 130 height 7
click at [118, 97] on input "betatester" at bounding box center [173, 96] width 130 height 7
type input "beta_tester"
click at [167, 113] on span "Create" at bounding box center [173, 112] width 15 height 4
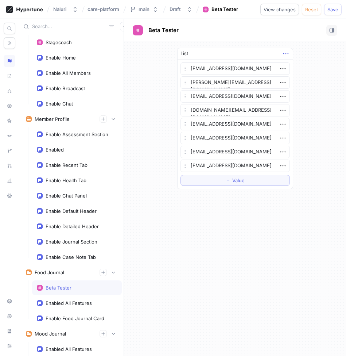
click at [286, 57] on icon "button" at bounding box center [286, 54] width 8 height 8
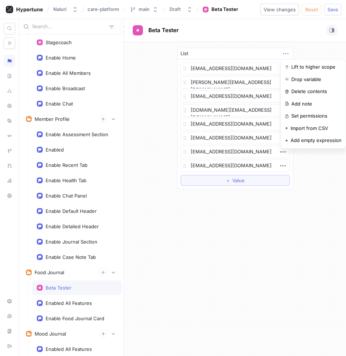
click at [285, 54] on icon "button" at bounding box center [286, 54] width 8 height 8
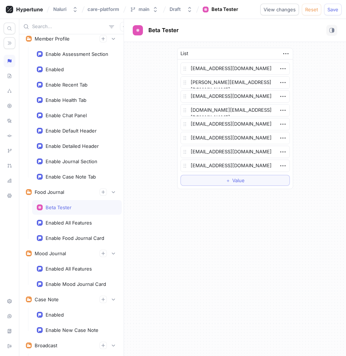
scroll to position [175, 0]
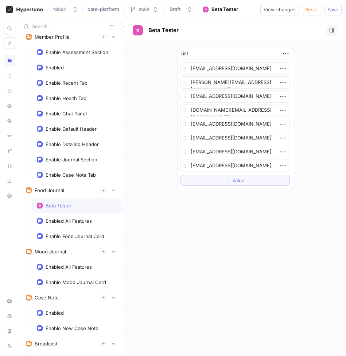
click at [110, 204] on div "Beta Tester" at bounding box center [77, 205] width 80 height 6
click at [76, 208] on div "Beta Tester" at bounding box center [77, 205] width 80 height 6
click at [63, 206] on div "Beta Tester" at bounding box center [59, 205] width 26 height 6
click at [63, 190] on div "Food Journal" at bounding box center [50, 190] width 30 height 6
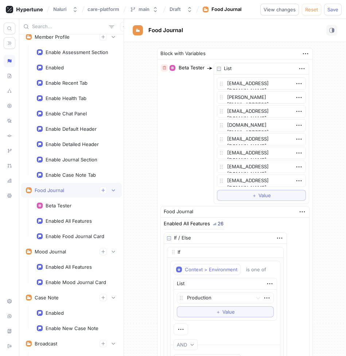
click at [166, 69] on icon "button" at bounding box center [164, 68] width 3 height 4
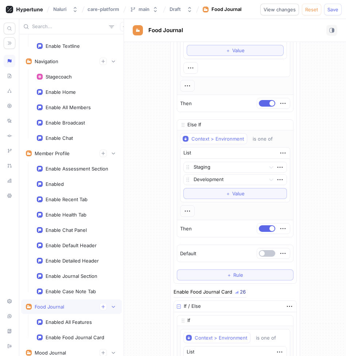
scroll to position [322, 0]
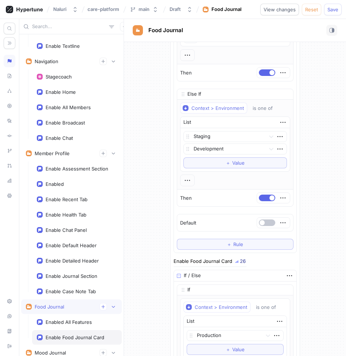
click at [78, 337] on div "Enable Food Journal Card" at bounding box center [75, 337] width 59 height 6
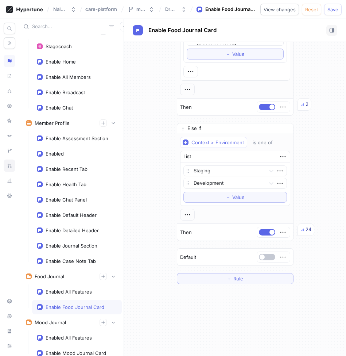
scroll to position [249, 0]
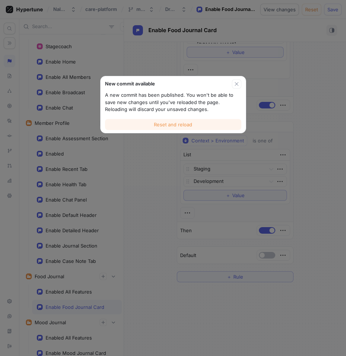
click at [152, 125] on button "Reset and reload" at bounding box center [173, 124] width 136 height 11
type textarea "x"
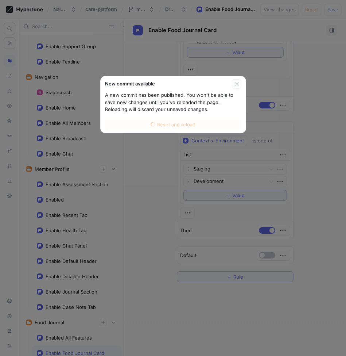
scroll to position [135, 0]
